Goal: Task Accomplishment & Management: Manage account settings

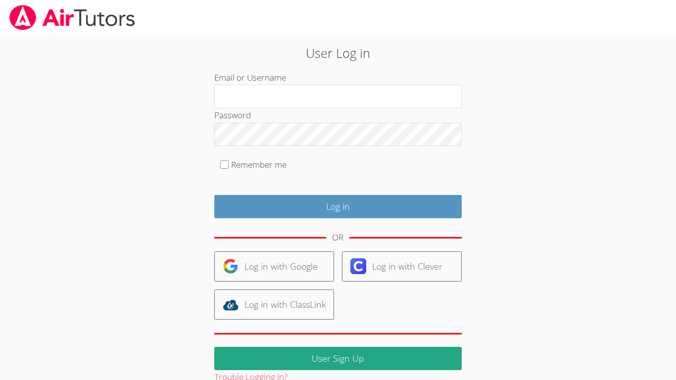
type input "Mysseah_Av31@lesdstudent.net"
click at [223, 166] on input "Remember me" at bounding box center [224, 164] width 8 height 8
checkbox input "true"
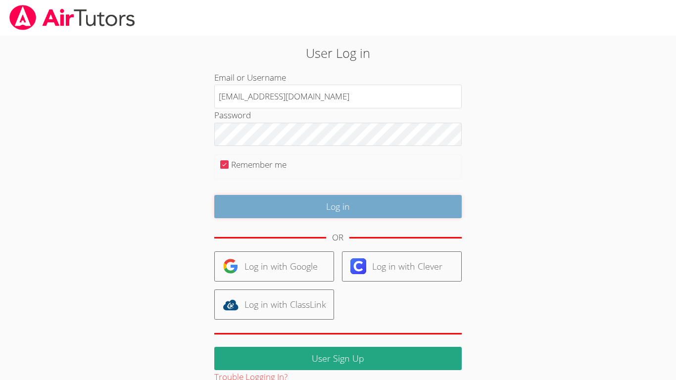
click at [270, 209] on input "Log in" at bounding box center [337, 206] width 247 height 23
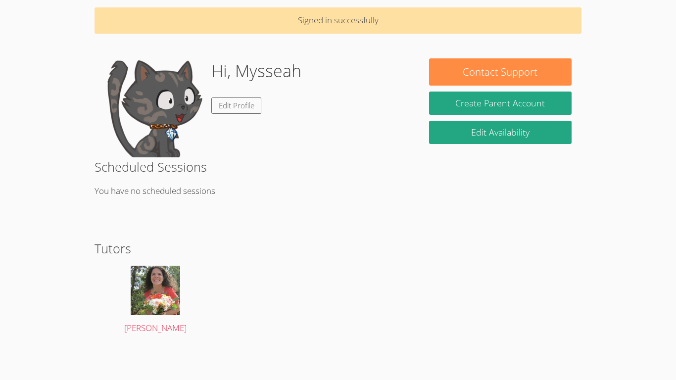
scroll to position [38, 0]
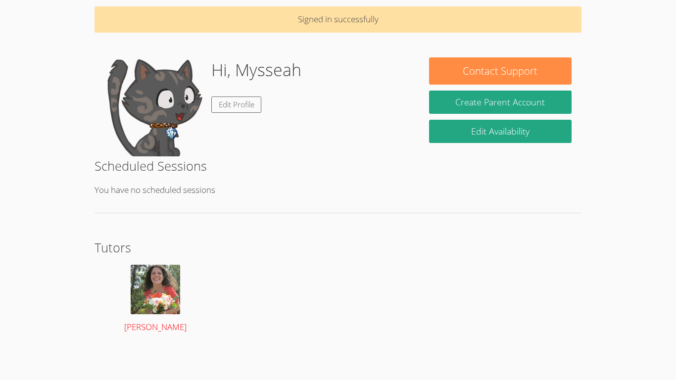
click at [158, 278] on img at bounding box center [155, 289] width 49 height 49
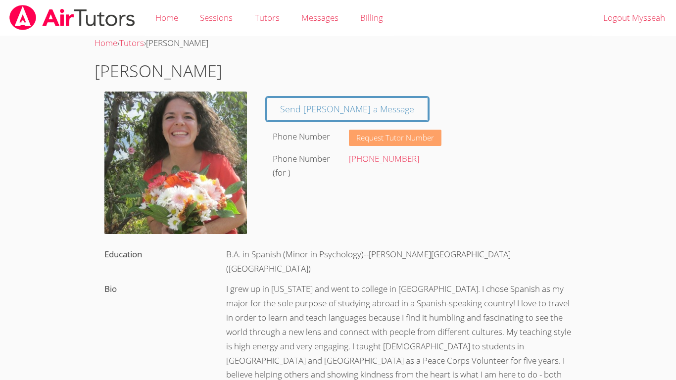
click at [365, 136] on span "Request Tutor Number" at bounding box center [395, 137] width 78 height 7
click at [404, 134] on span "Request Tutor Number" at bounding box center [395, 137] width 78 height 7
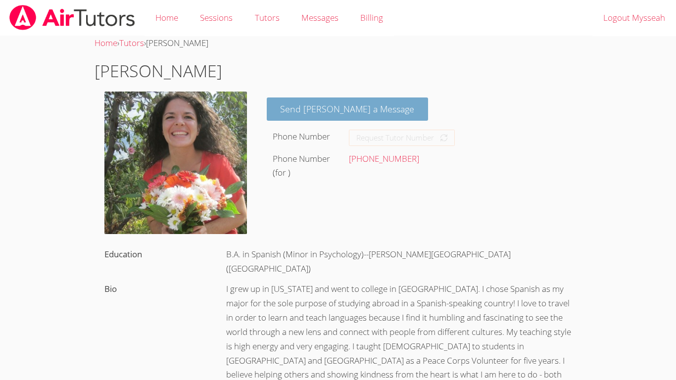
click at [342, 101] on link "Send [PERSON_NAME] a Message" at bounding box center [348, 108] width 162 height 23
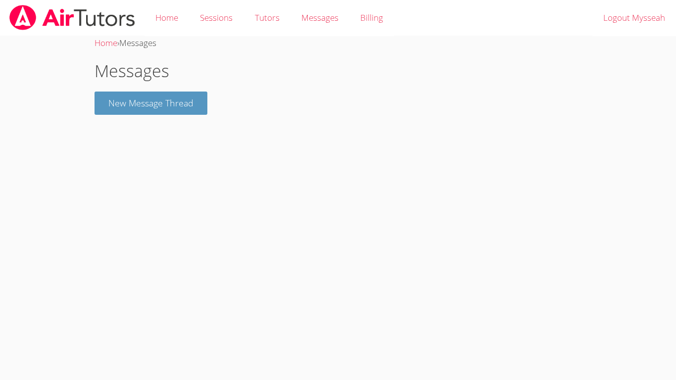
click at [243, 117] on div "Home › Messages Messages New Message Thread" at bounding box center [338, 79] width 507 height 87
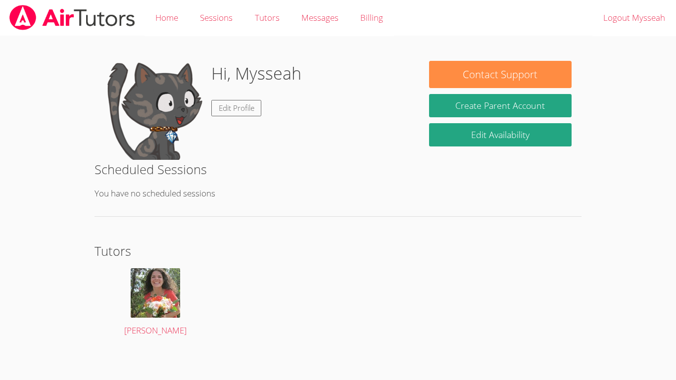
click at [169, 124] on img at bounding box center [153, 110] width 99 height 99
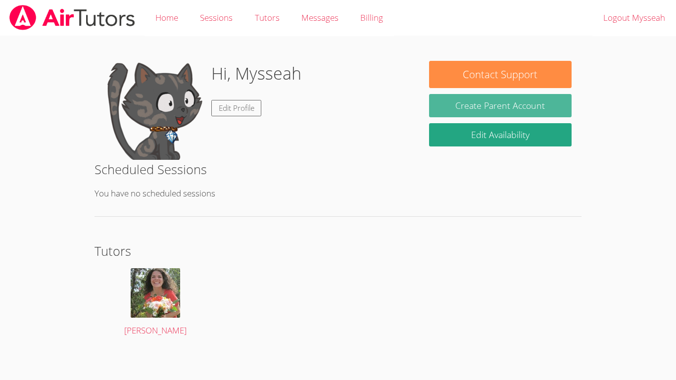
click at [490, 109] on button "Create Parent Account" at bounding box center [500, 105] width 142 height 23
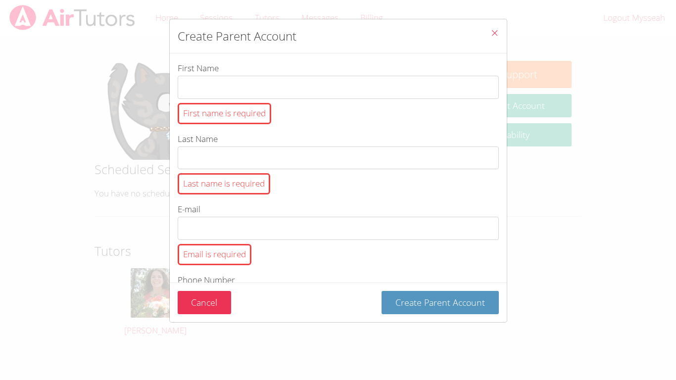
click at [489, 38] on button "Close" at bounding box center [494, 34] width 24 height 30
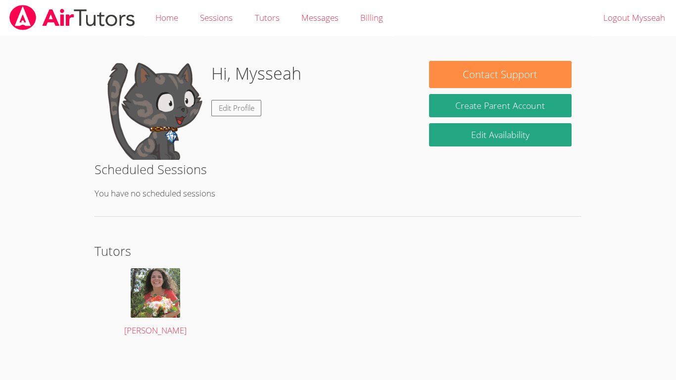
click at [522, 91] on div "Contact Support Create Parent Account Edit Availability" at bounding box center [500, 107] width 162 height 92
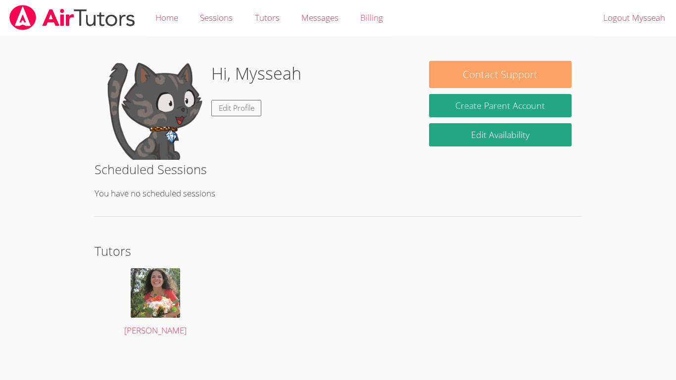
click at [520, 83] on button "Contact Support" at bounding box center [500, 74] width 142 height 27
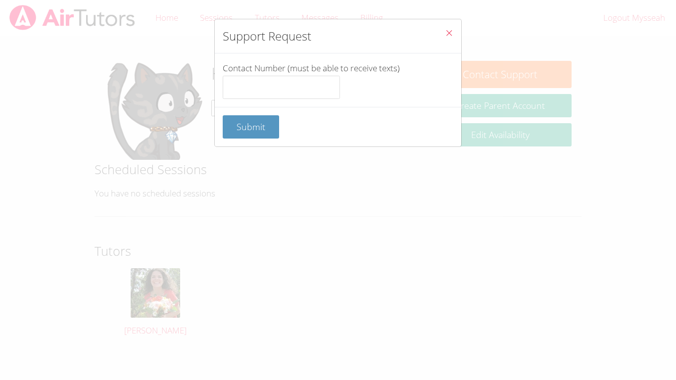
click at [446, 30] on icon "Close" at bounding box center [449, 33] width 8 height 8
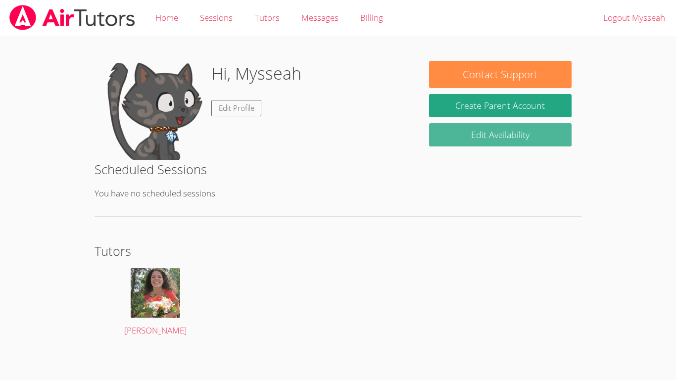
click at [462, 129] on link "Edit Availability" at bounding box center [500, 134] width 142 height 23
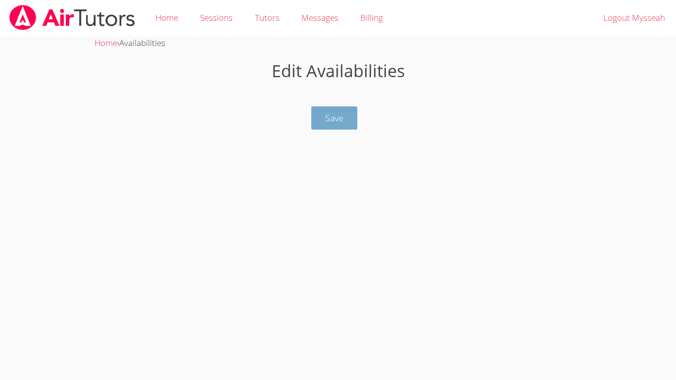
click at [353, 118] on button "Save" at bounding box center [334, 117] width 46 height 23
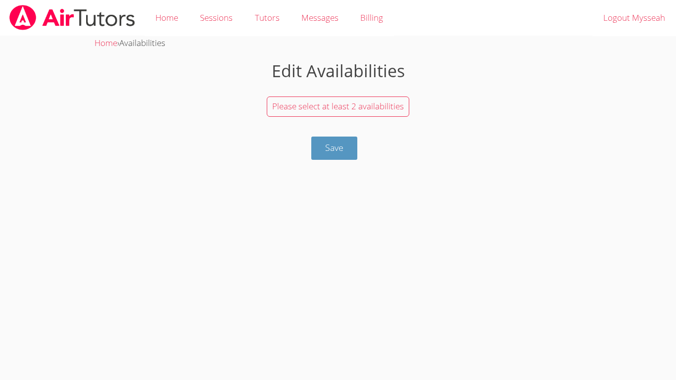
click at [369, 111] on span "Please select at least 2 availabilities" at bounding box center [338, 105] width 132 height 11
click at [368, 105] on span "Please select at least 2 availabilities" at bounding box center [338, 105] width 132 height 11
click at [349, 141] on button "Save" at bounding box center [334, 148] width 46 height 23
